Goal: Task Accomplishment & Management: Manage account settings

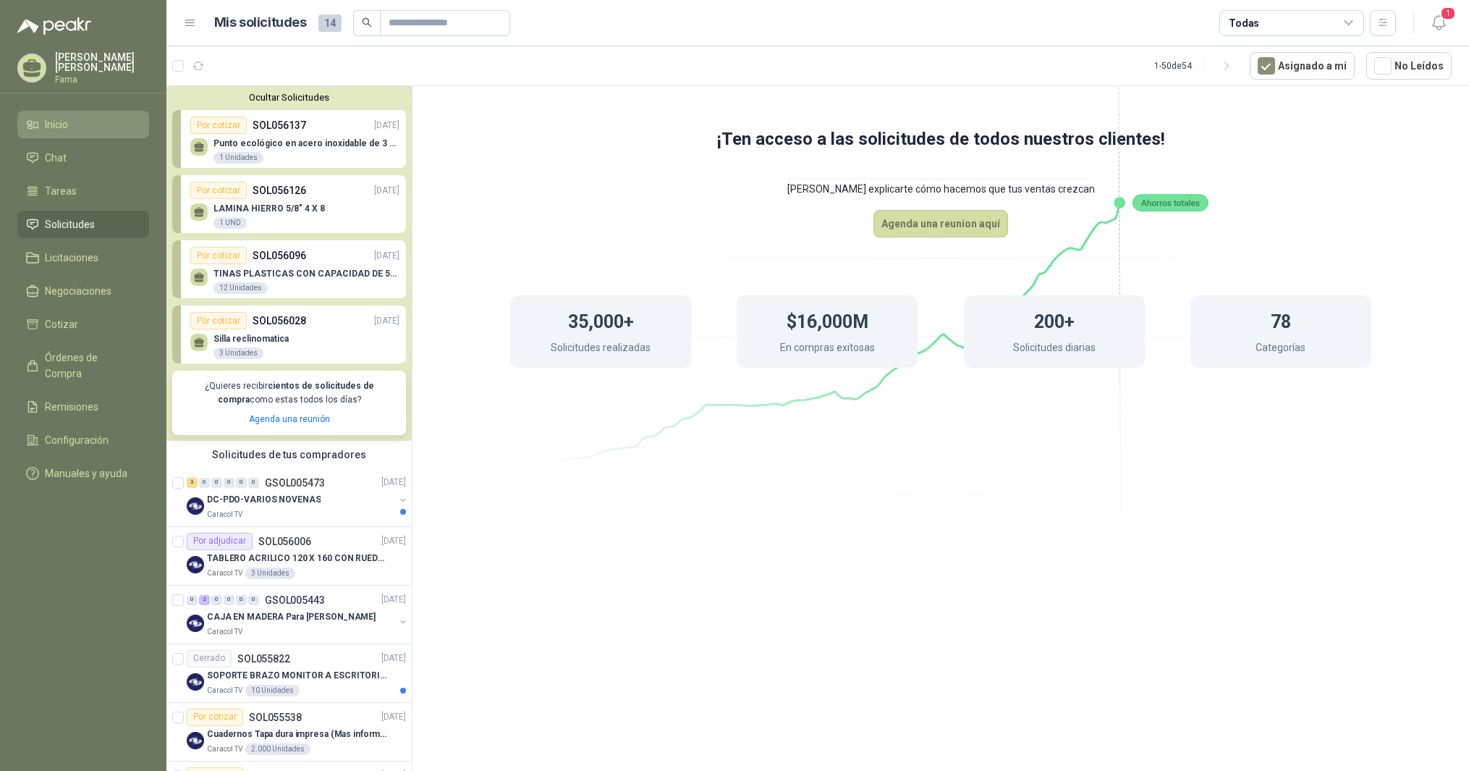
click at [51, 122] on span "Inicio" at bounding box center [56, 124] width 23 height 16
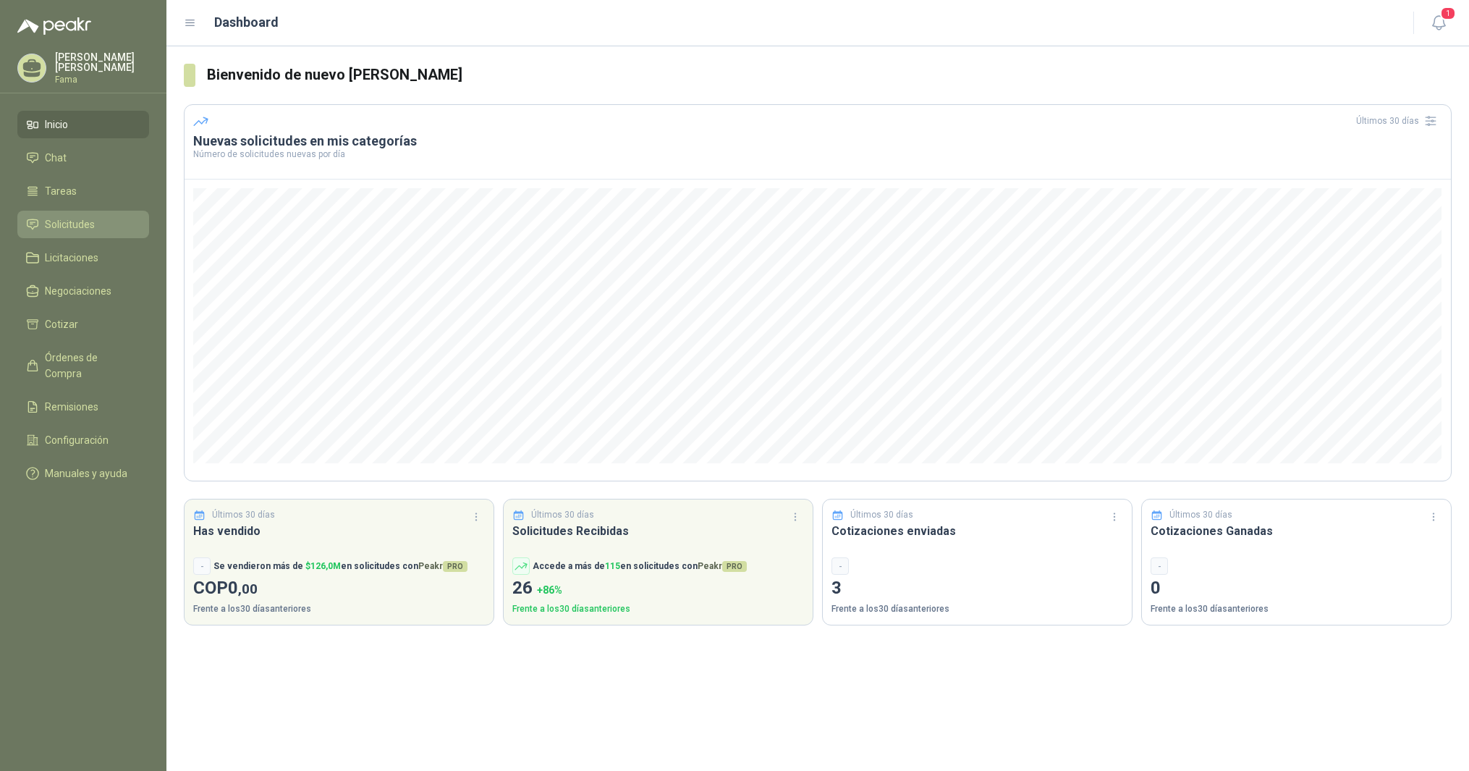
click at [70, 221] on span "Solicitudes" at bounding box center [70, 224] width 50 height 16
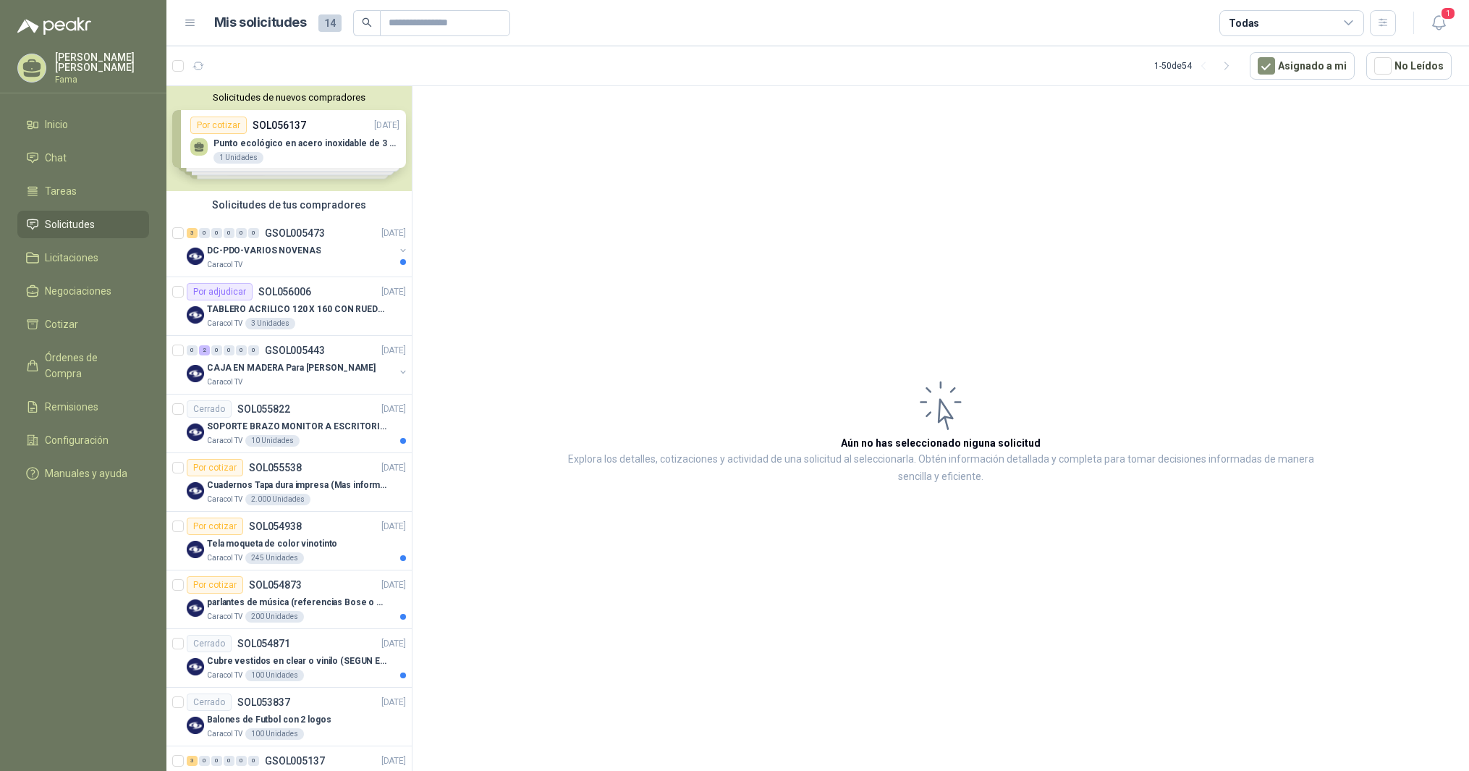
click at [262, 142] on div "Solicitudes de nuevos compradores Por cotizar SOL056137 [DATE] Punto ecológico …" at bounding box center [288, 138] width 245 height 105
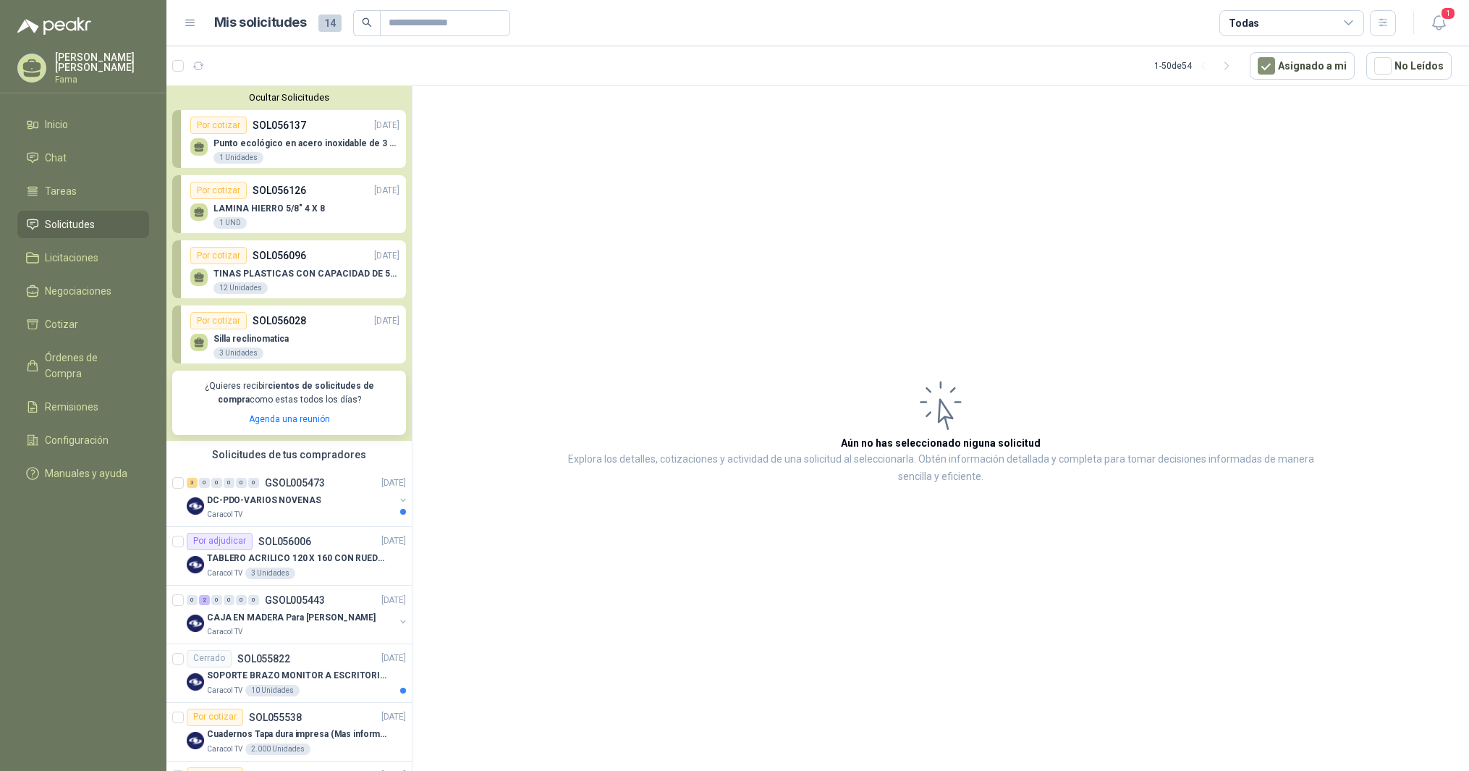
click at [246, 205] on p "LAMINA HIERRO 5/8" 4 X 8" at bounding box center [268, 208] width 111 height 10
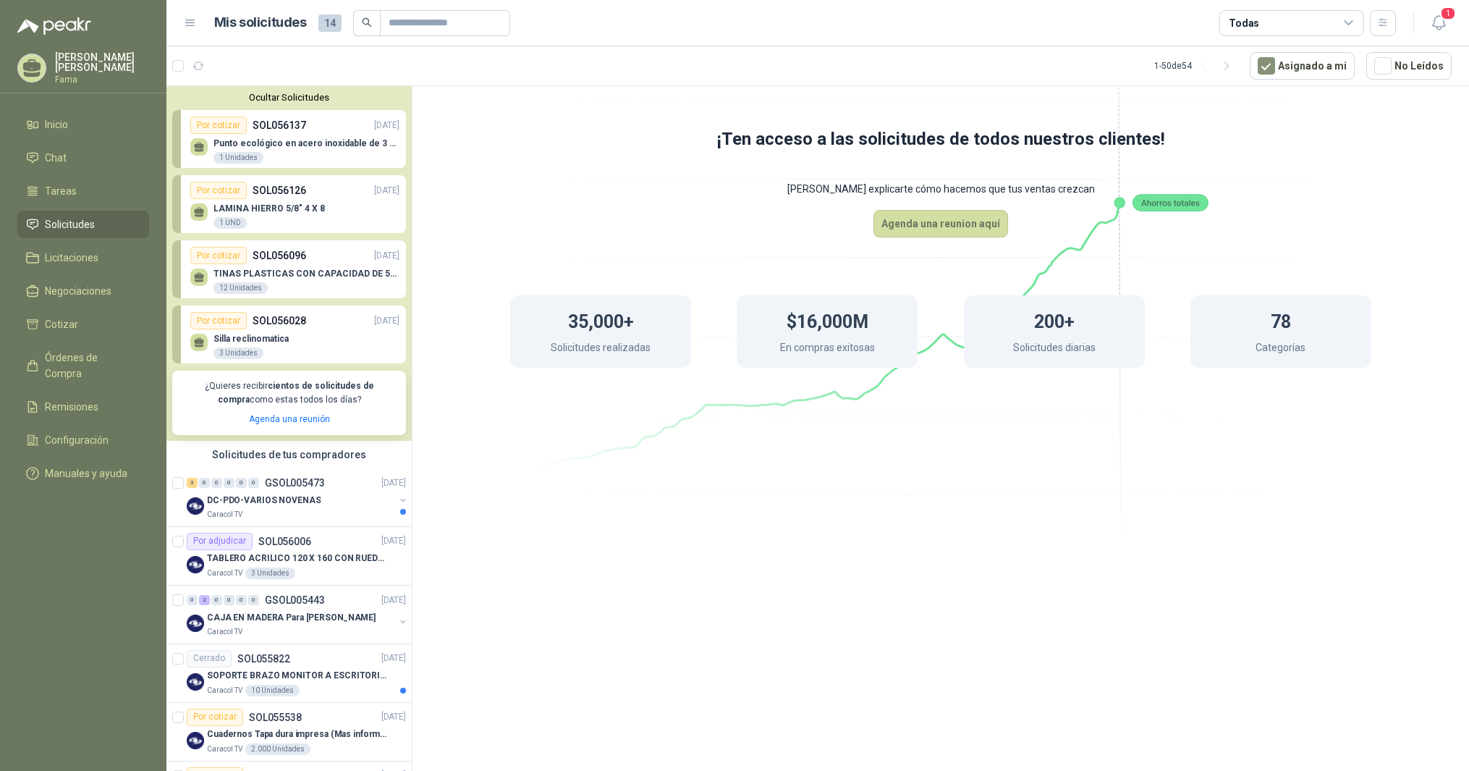
click at [246, 205] on p "LAMINA HIERRO 5/8" 4 X 8" at bounding box center [268, 208] width 111 height 10
click at [98, 526] on menu "[PERSON_NAME] [PERSON_NAME] Inicio Chat Tareas Solicitudes Licitaciones Negocia…" at bounding box center [83, 385] width 166 height 771
